Goal: Task Accomplishment & Management: Manage account settings

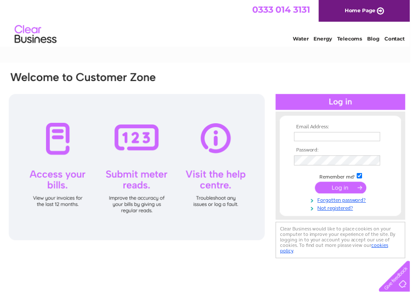
click at [324, 138] on input "text" at bounding box center [340, 137] width 87 height 9
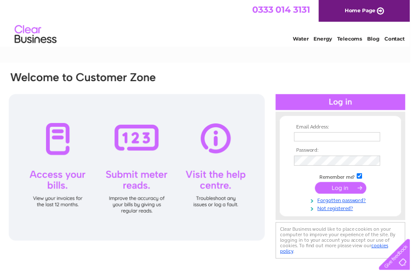
type input "[PERSON_NAME][EMAIL_ADDRESS][DOMAIN_NAME]"
click at [346, 192] on input "submit" at bounding box center [344, 190] width 52 height 12
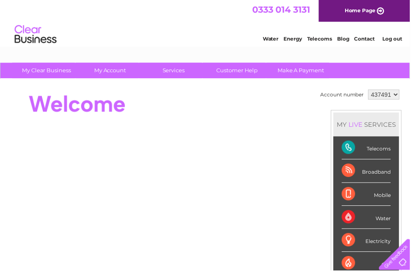
click at [396, 38] on link "Log out" at bounding box center [396, 39] width 20 height 6
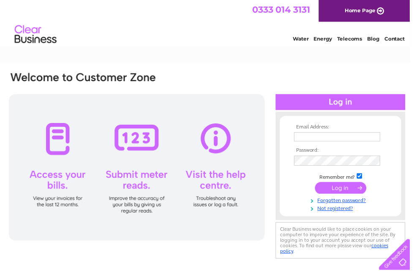
click at [331, 138] on input "text" at bounding box center [340, 137] width 87 height 9
click at [326, 138] on input "text" at bounding box center [341, 138] width 88 height 10
click at [315, 133] on input "text" at bounding box center [341, 138] width 88 height 10
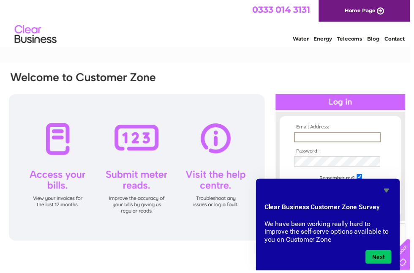
type input "[PERSON_NAME][EMAIL_ADDRESS][DOMAIN_NAME]"
